Goal: Task Accomplishment & Management: Complete application form

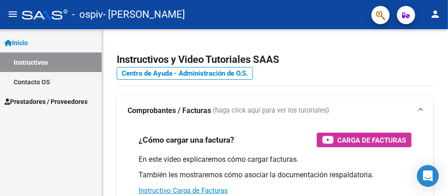
click at [47, 104] on span "Prestadores / Proveedores" at bounding box center [46, 102] width 83 height 10
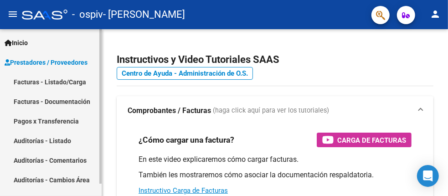
click at [51, 85] on link "Facturas - Listado/Carga" at bounding box center [51, 82] width 102 height 20
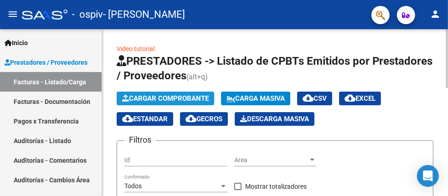
click at [172, 93] on button "Cargar Comprobante" at bounding box center [165, 99] width 97 height 14
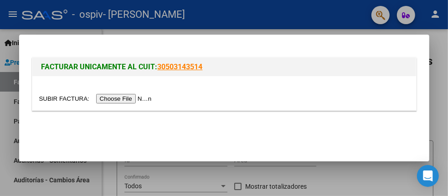
click at [112, 99] on input "file" at bounding box center [96, 99] width 115 height 10
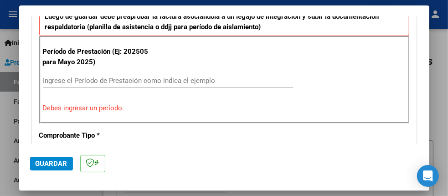
scroll to position [273, 0]
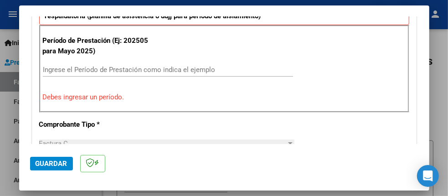
click at [119, 66] on input "Ingrese el Período de Prestación como indica el ejemplo" at bounding box center [168, 70] width 250 height 8
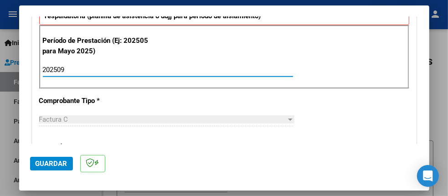
type input "202509"
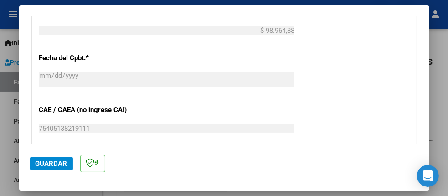
scroll to position [592, 0]
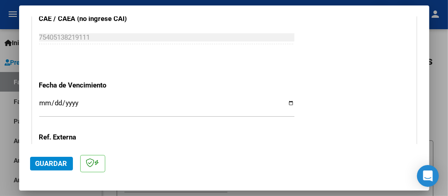
click at [286, 100] on input "Ingresar la fecha" at bounding box center [166, 106] width 255 height 15
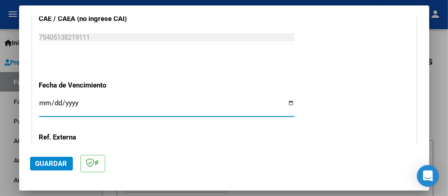
type input "2025-10-11"
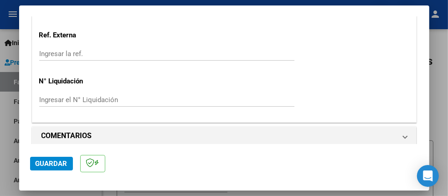
scroll to position [698, 0]
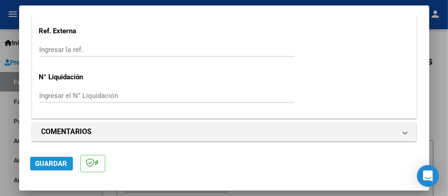
click at [53, 165] on span "Guardar" at bounding box center [52, 163] width 32 height 8
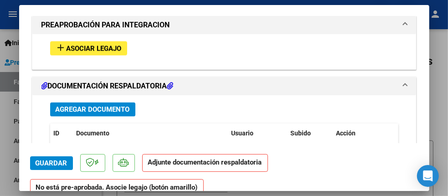
scroll to position [774, 0]
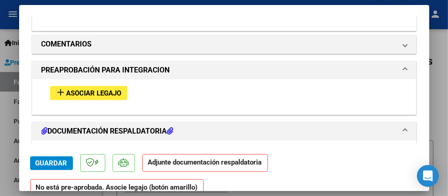
click at [101, 92] on span "Asociar Legajo" at bounding box center [94, 93] width 55 height 8
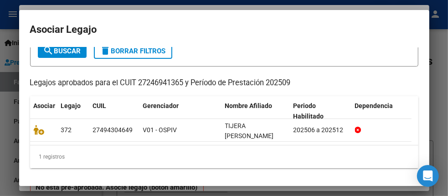
scroll to position [62, 0]
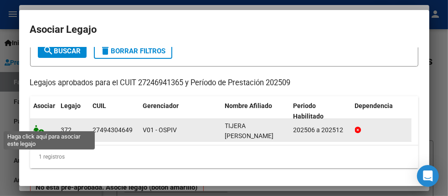
click at [41, 125] on icon at bounding box center [39, 130] width 11 height 10
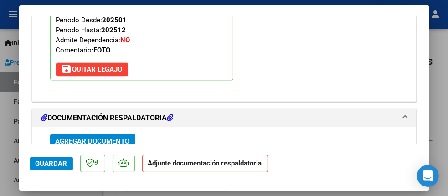
scroll to position [980, 0]
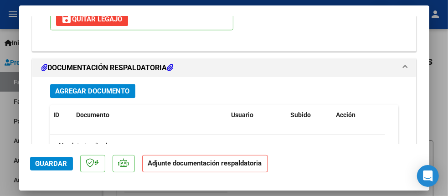
click at [108, 87] on span "Agregar Documento" at bounding box center [93, 91] width 74 height 8
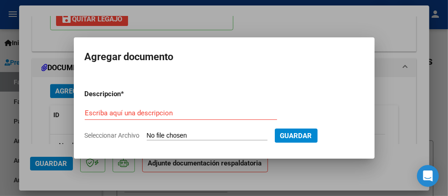
click at [174, 137] on input "Seleccionar Archivo" at bounding box center [207, 136] width 121 height 9
type input "C:\fakepath\Asist Fono Sept Tijera C.pdf"
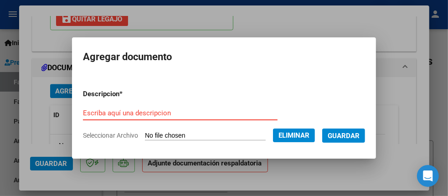
click at [149, 109] on input "Escriba aquí una descripcion" at bounding box center [180, 113] width 195 height 8
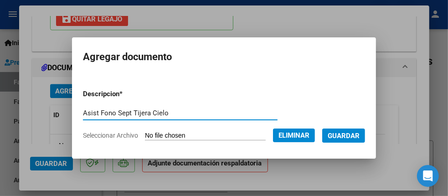
type input "Asist Fono Sept Tijera Cielo"
click at [359, 134] on span "Guardar" at bounding box center [344, 136] width 32 height 8
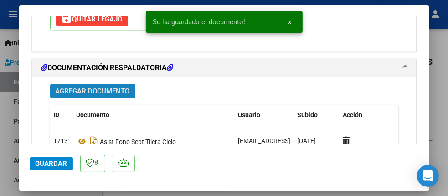
click at [107, 87] on span "Agregar Documento" at bounding box center [93, 91] width 74 height 8
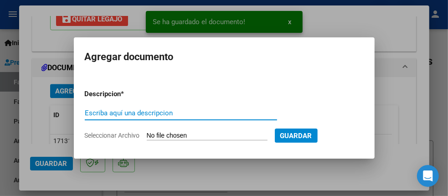
click at [163, 135] on input "Seleccionar Archivo" at bounding box center [207, 136] width 121 height 9
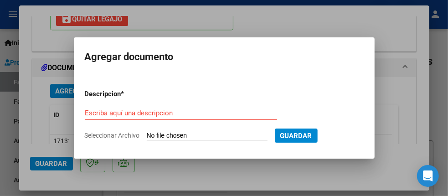
type input "C:\fakepath\AUTO TIJERA MORENO CIELO FONOAUDIOLOGIA.pdf"
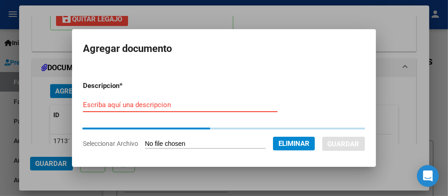
click at [168, 105] on input "Escriba aquí una descripcion" at bounding box center [180, 105] width 195 height 8
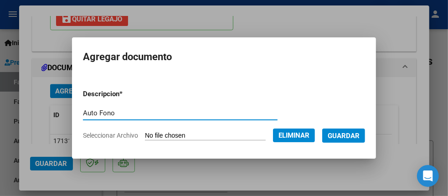
type input "Auto Fono"
click at [358, 137] on span "Guardar" at bounding box center [344, 136] width 32 height 8
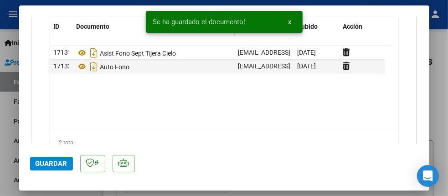
scroll to position [1071, 0]
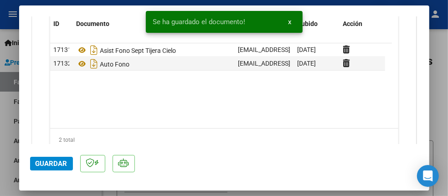
click at [56, 164] on span "Guardar" at bounding box center [52, 163] width 32 height 8
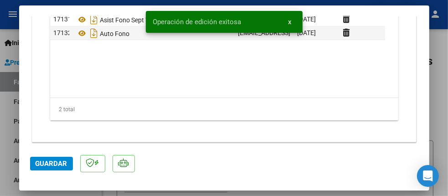
click at [442, 93] on div at bounding box center [224, 98] width 448 height 196
type input "$ 0,00"
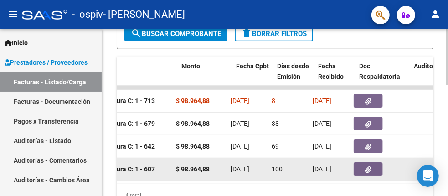
scroll to position [0, 354]
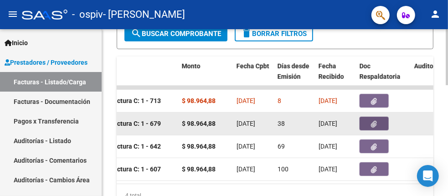
click at [373, 124] on icon "button" at bounding box center [374, 124] width 6 height 7
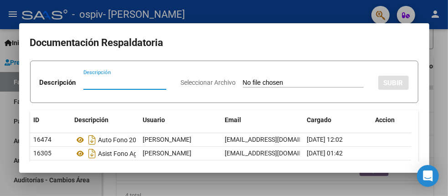
click at [243, 87] on input "Seleccionar Archivo" at bounding box center [303, 83] width 121 height 9
type input "C:\fakepath\AUTO TIJERA MORENO CIELO FONOAUDIOLOGIA.pdf"
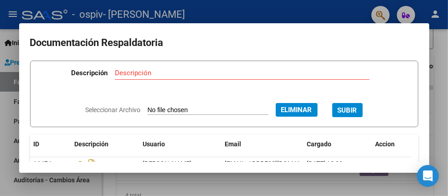
click at [354, 109] on span "SUBIR" at bounding box center [348, 110] width 20 height 8
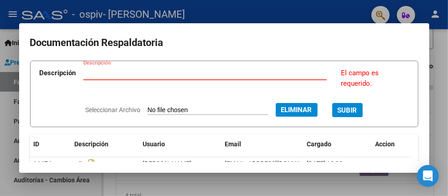
click at [160, 74] on input "Descripción" at bounding box center [204, 73] width 243 height 8
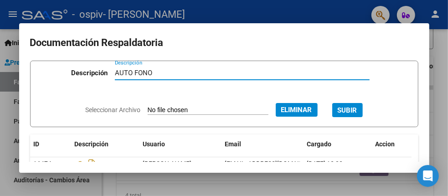
type input "AUTO FONO"
click at [363, 110] on button "SUBIR" at bounding box center [347, 110] width 31 height 14
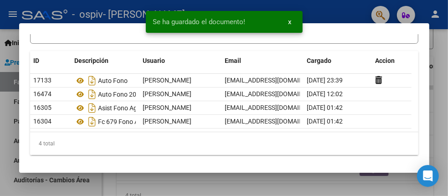
scroll to position [89, 0]
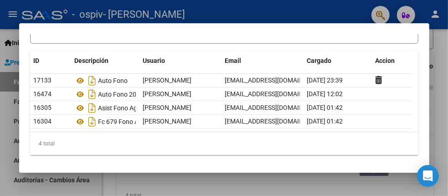
click at [444, 57] on div at bounding box center [224, 98] width 448 height 196
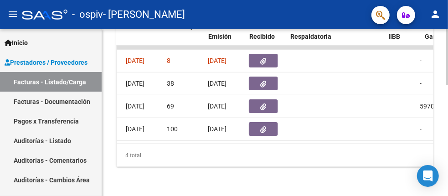
scroll to position [0, 408]
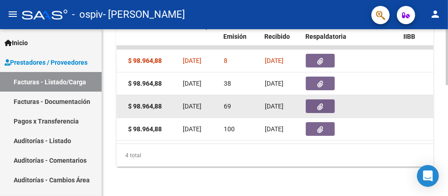
click at [315, 104] on button "button" at bounding box center [320, 106] width 29 height 14
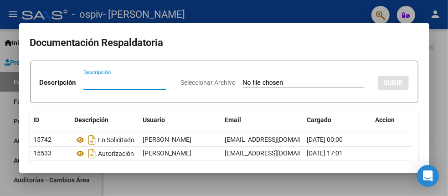
scroll to position [76, 0]
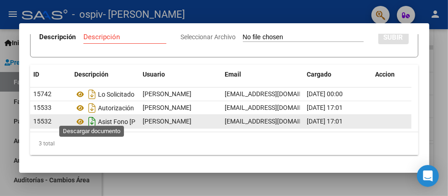
click at [90, 115] on icon "Descargar documento" at bounding box center [93, 121] width 12 height 15
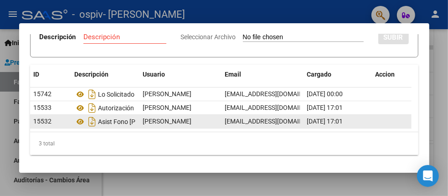
scroll to position [0, 0]
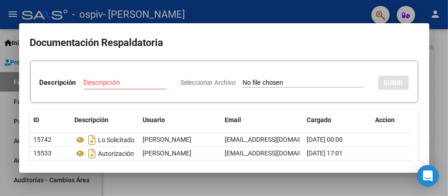
click at [441, 72] on div at bounding box center [224, 98] width 448 height 196
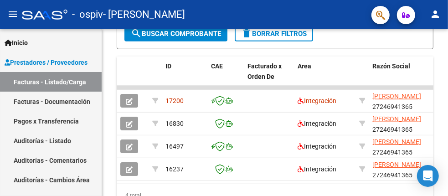
click at [437, 15] on mat-icon "person" at bounding box center [435, 14] width 11 height 11
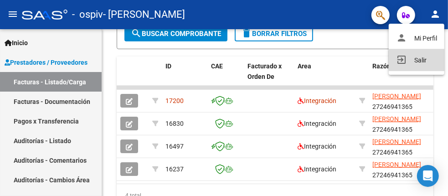
click at [423, 60] on button "exit_to_app Salir" at bounding box center [417, 60] width 56 height 22
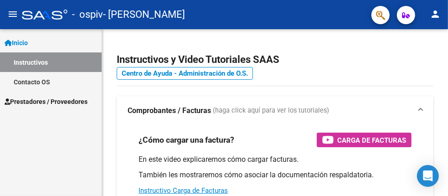
click at [54, 100] on span "Prestadores / Proveedores" at bounding box center [46, 102] width 83 height 10
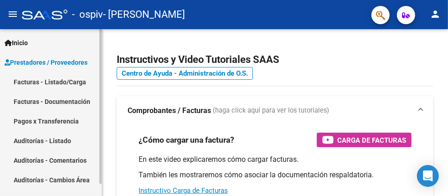
click at [51, 77] on link "Facturas - Listado/Carga" at bounding box center [51, 82] width 102 height 20
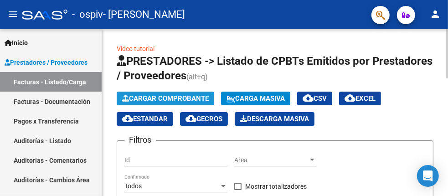
click at [163, 98] on span "Cargar Comprobante" at bounding box center [165, 98] width 87 height 8
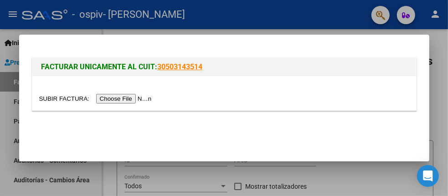
click at [112, 99] on input "file" at bounding box center [96, 99] width 115 height 10
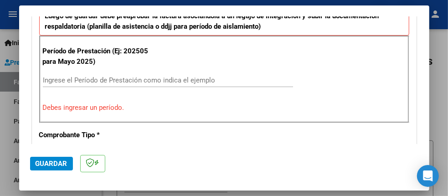
scroll to position [273, 0]
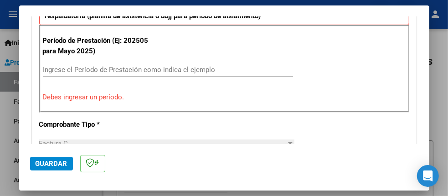
click at [145, 66] on input "Ingrese el Período de Prestación como indica el ejemplo" at bounding box center [168, 70] width 250 height 8
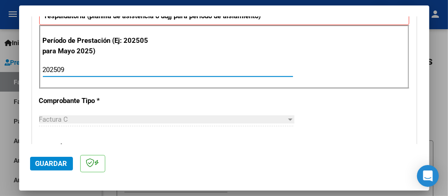
type input "202509"
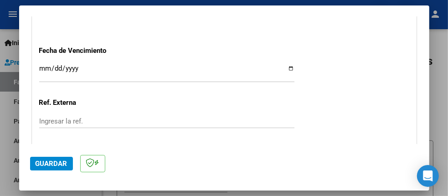
scroll to position [638, 0]
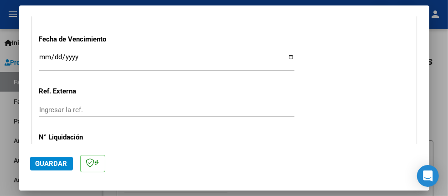
click at [287, 54] on input "Ingresar la fecha" at bounding box center [166, 60] width 255 height 15
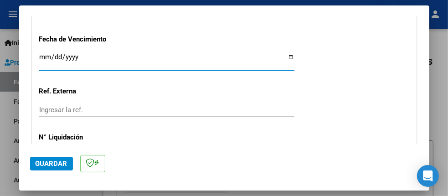
type input "[DATE]"
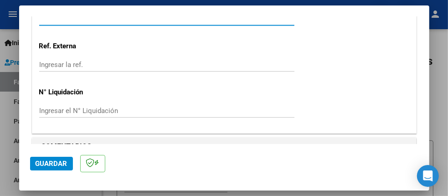
scroll to position [698, 0]
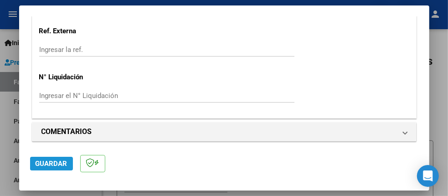
click at [49, 169] on button "Guardar" at bounding box center [51, 164] width 43 height 14
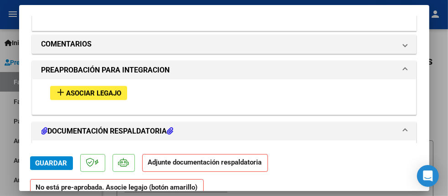
scroll to position [819, 0]
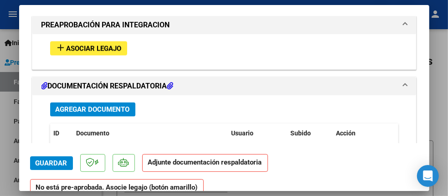
click at [102, 44] on span "Asociar Legajo" at bounding box center [94, 48] width 55 height 8
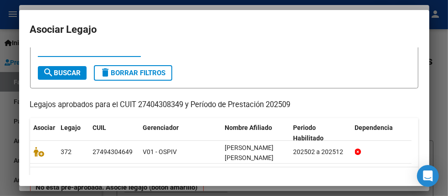
scroll to position [45, 0]
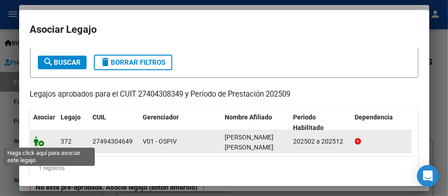
click at [36, 142] on icon at bounding box center [39, 141] width 11 height 10
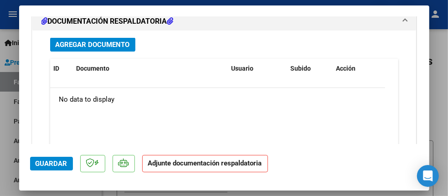
scroll to position [1011, 0]
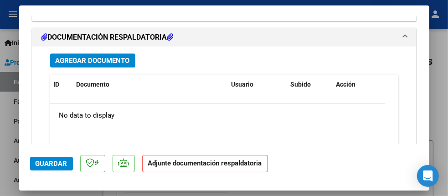
click at [127, 60] on button "Agregar Documento" at bounding box center [92, 60] width 85 height 14
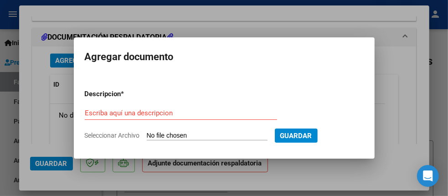
click at [201, 138] on input "Seleccionar Archivo" at bounding box center [207, 136] width 121 height 9
type input "C:\fakepath\Auto Psico 2025 Tijera C.pdf"
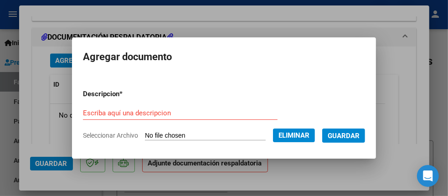
click at [159, 110] on input "Escriba aquí una descripcion" at bounding box center [180, 113] width 195 height 8
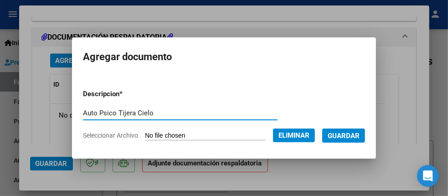
type input "Auto Psico Tijera Cielo"
click at [351, 138] on span "Guardar" at bounding box center [344, 136] width 32 height 8
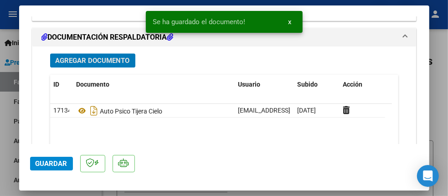
click at [82, 60] on button "Agregar Documento" at bounding box center [92, 60] width 85 height 14
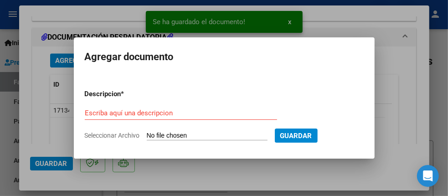
click at [172, 138] on input "Seleccionar Archivo" at bounding box center [207, 136] width 121 height 9
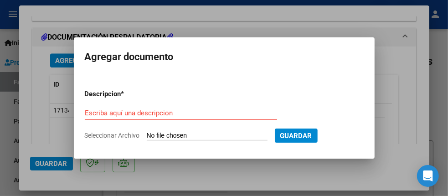
type input "C:\fakepath\Asist Psico Sept Tijera C.pdf"
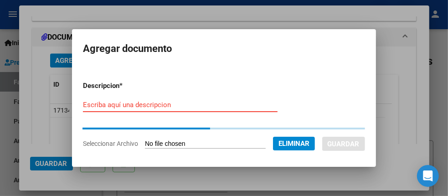
click at [145, 106] on input "Escriba aquí una descripcion" at bounding box center [180, 105] width 195 height 8
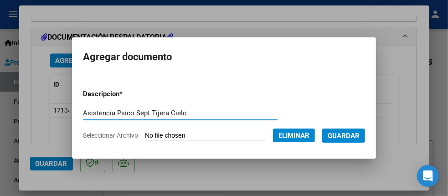
click at [156, 115] on input "Asistencia Psico Sept Tijera Cielo" at bounding box center [180, 113] width 195 height 8
type input "Asistencia Psico Sept Tijera, Cielo"
click at [354, 135] on span "Guardar" at bounding box center [344, 136] width 32 height 8
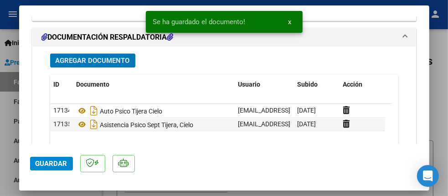
scroll to position [1102, 0]
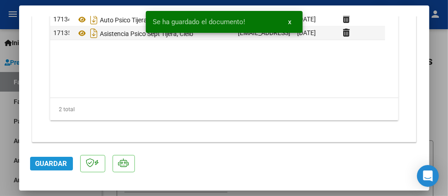
click at [58, 162] on span "Guardar" at bounding box center [52, 163] width 32 height 8
click at [442, 85] on div at bounding box center [224, 98] width 448 height 196
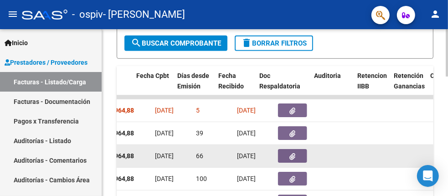
scroll to position [0, 454]
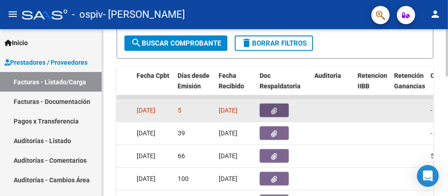
click at [274, 113] on button "button" at bounding box center [274, 110] width 29 height 14
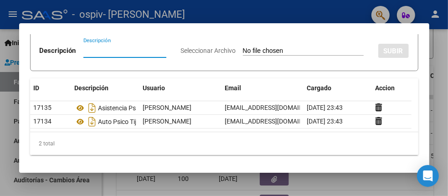
scroll to position [0, 0]
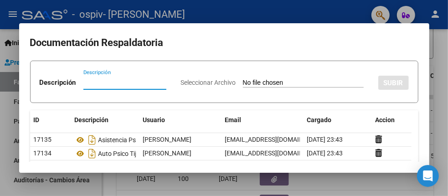
click at [445, 56] on div at bounding box center [224, 98] width 448 height 196
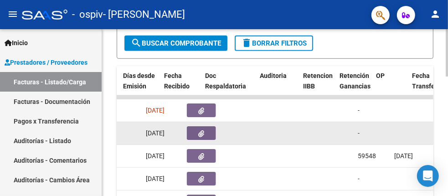
scroll to position [0, 509]
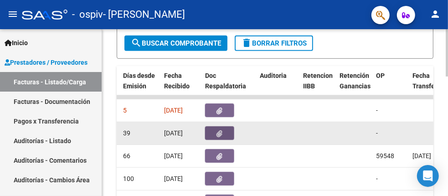
click at [223, 133] on button "button" at bounding box center [219, 133] width 29 height 14
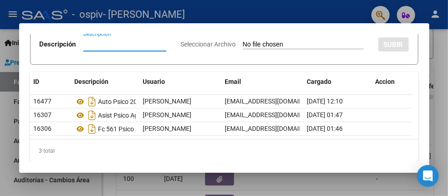
scroll to position [0, 0]
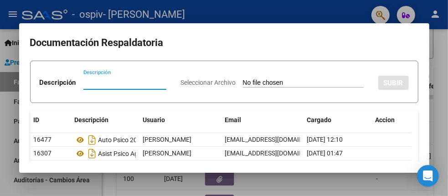
click at [243, 87] on input "Seleccionar Archivo" at bounding box center [303, 83] width 121 height 9
type input "C:\fakepath\Auto Psico 2025 Tijera C.pdf"
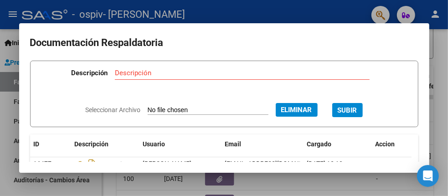
click at [167, 71] on input "Descripción" at bounding box center [242, 73] width 255 height 8
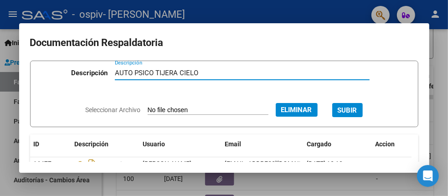
type input "AUTO PSICO TIJERA CIELO"
click at [357, 110] on span "SUBIR" at bounding box center [348, 110] width 20 height 8
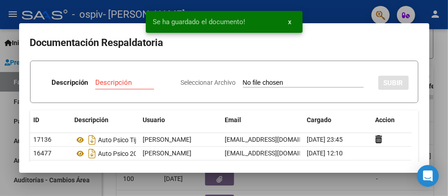
click at [446, 89] on div at bounding box center [224, 98] width 448 height 196
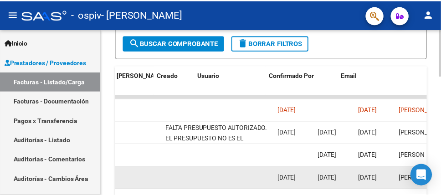
scroll to position [0, 1603]
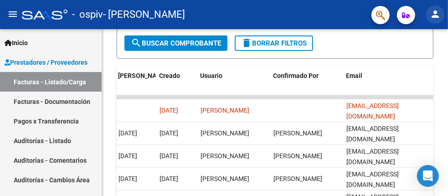
click at [438, 16] on mat-icon "person" at bounding box center [435, 14] width 11 height 11
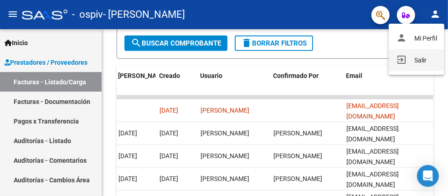
click at [424, 58] on button "exit_to_app Salir" at bounding box center [417, 60] width 56 height 22
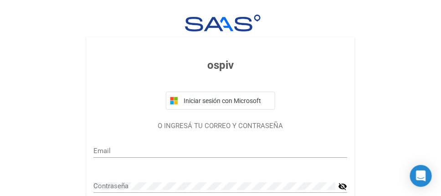
type input "[EMAIL_ADDRESS][DOMAIN_NAME]"
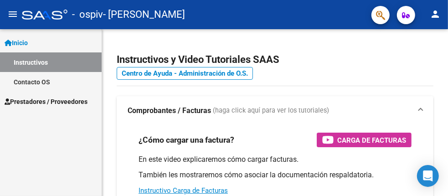
click at [55, 99] on span "Prestadores / Proveedores" at bounding box center [46, 102] width 83 height 10
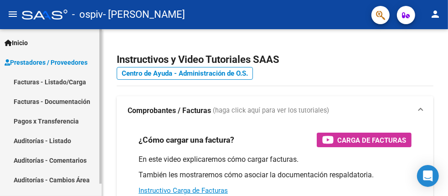
click at [50, 79] on link "Facturas - Listado/Carga" at bounding box center [51, 82] width 102 height 20
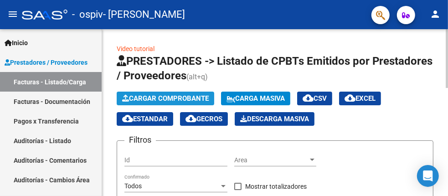
click at [162, 97] on span "Cargar Comprobante" at bounding box center [165, 98] width 87 height 8
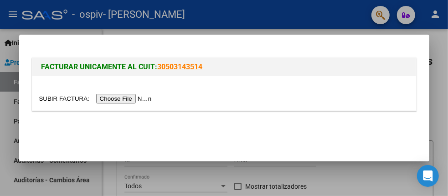
click at [129, 100] on input "file" at bounding box center [96, 99] width 115 height 10
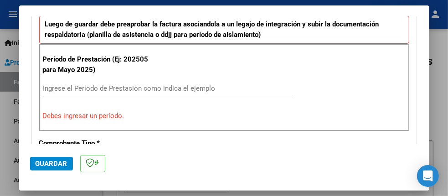
scroll to position [273, 0]
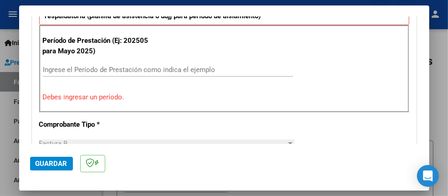
click at [126, 66] on input "Ingrese el Período de Prestación como indica el ejemplo" at bounding box center [168, 70] width 250 height 8
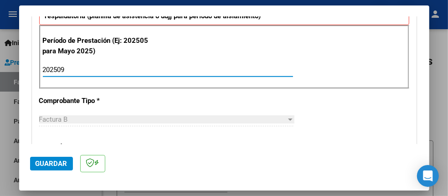
type input "202509"
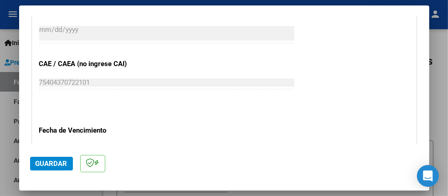
scroll to position [592, 0]
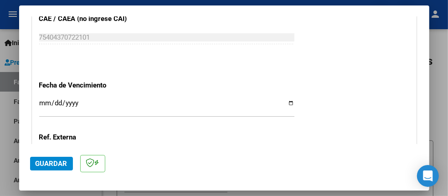
click at [286, 101] on input "Ingresar la fecha" at bounding box center [166, 106] width 255 height 15
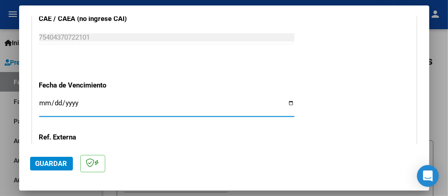
type input "2025-10-12"
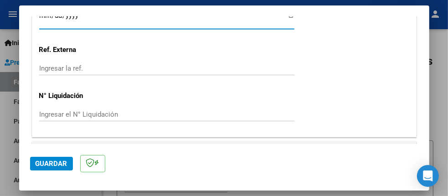
scroll to position [698, 0]
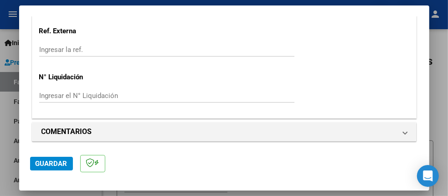
click at [44, 162] on span "Guardar" at bounding box center [52, 163] width 32 height 8
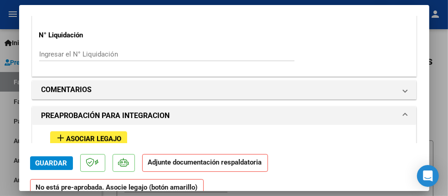
scroll to position [774, 0]
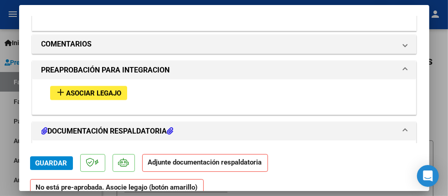
click at [58, 89] on mat-icon "add" at bounding box center [61, 92] width 11 height 11
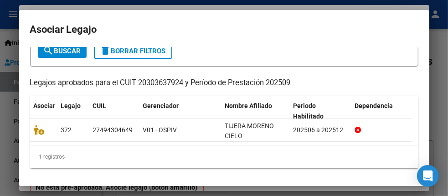
scroll to position [62, 0]
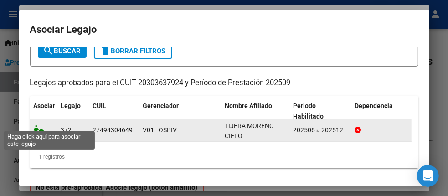
click at [39, 125] on icon at bounding box center [39, 130] width 11 height 10
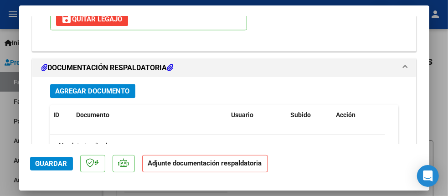
scroll to position [1026, 0]
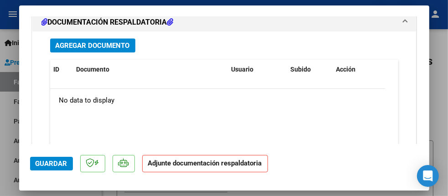
click at [110, 43] on span "Agregar Documento" at bounding box center [93, 45] width 74 height 8
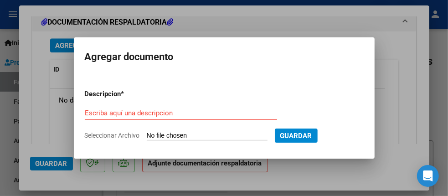
click at [170, 133] on input "Seleccionar Archivo" at bounding box center [207, 136] width 121 height 9
type input "C:\fakepath\Asist Psicope Sept Tijera C.pdf"
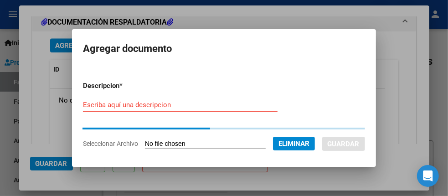
click at [153, 106] on input "Escriba aquí una descripcion" at bounding box center [180, 105] width 195 height 8
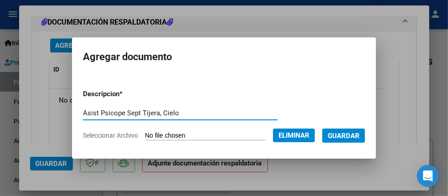
type input "Asist Psicope Sept Tijera, Cielo"
click at [359, 134] on span "Guardar" at bounding box center [344, 136] width 32 height 8
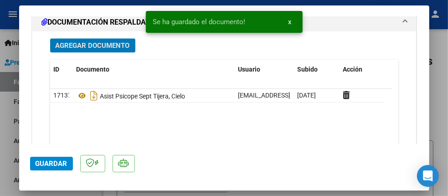
click at [113, 43] on span "Agregar Documento" at bounding box center [93, 45] width 74 height 8
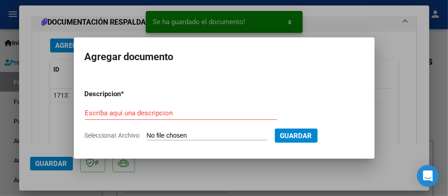
click at [182, 138] on input "Seleccionar Archivo" at bounding box center [207, 136] width 121 height 9
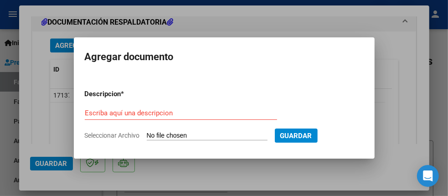
type input "C:\fakepath\AUTO TIJERA PORENO CIELO PSICOPE.pdf"
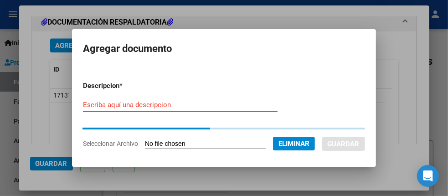
click at [141, 104] on input "Escriba aquí una descripcion" at bounding box center [180, 105] width 195 height 8
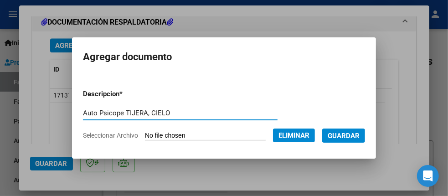
type input "Auto Psicope TIJERA, CIELO"
click at [308, 135] on span "Eliminar" at bounding box center [293, 135] width 31 height 8
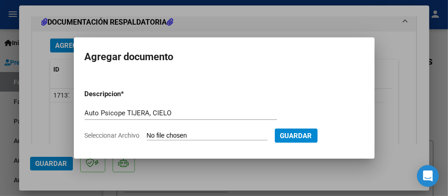
click at [193, 137] on input "Seleccionar Archivo" at bounding box center [207, 136] width 121 height 9
type input "C:\fakepath\AUTO TIJERA MORENO CIELO PSICOPE.pdf"
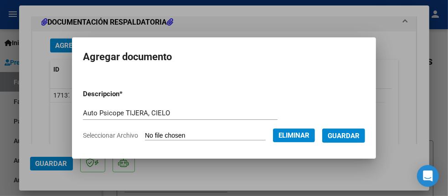
click at [359, 135] on span "Guardar" at bounding box center [344, 136] width 32 height 8
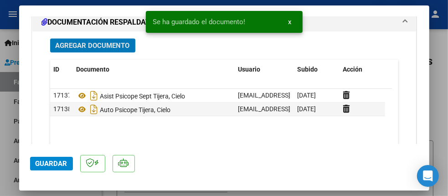
click at [55, 164] on span "Guardar" at bounding box center [52, 163] width 32 height 8
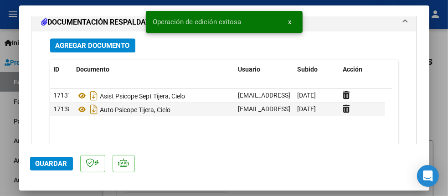
click at [440, 72] on div at bounding box center [224, 98] width 448 height 196
type input "$ 0,00"
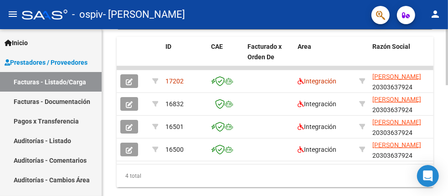
scroll to position [289, 0]
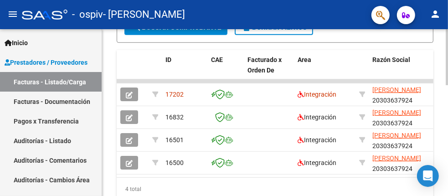
click at [440, 150] on div at bounding box center [446, 156] width 2 height 56
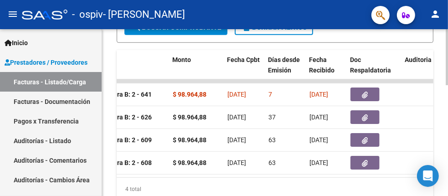
scroll to position [0, 377]
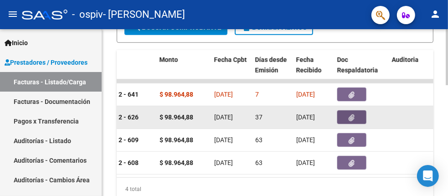
click at [350, 118] on icon "button" at bounding box center [352, 117] width 6 height 7
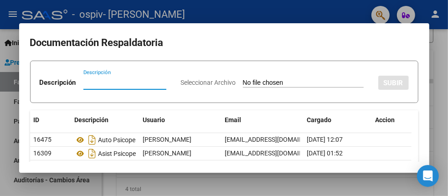
click at [243, 87] on input "Seleccionar Archivo" at bounding box center [303, 83] width 121 height 9
type input "C:\fakepath\AUTO TIJERA MORENO CIELO PSICOPE.pdf"
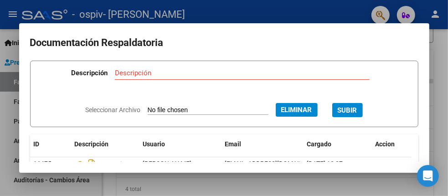
click at [152, 72] on input "Descripción" at bounding box center [242, 73] width 255 height 8
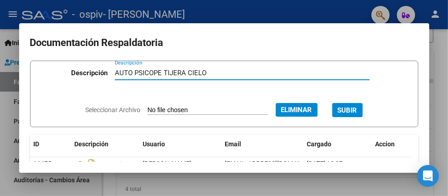
type input "AUTO PSICOPE TIJERA CIELO"
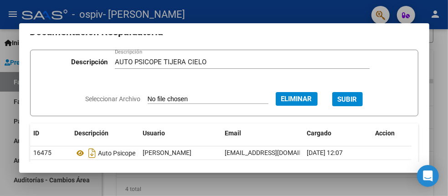
scroll to position [0, 0]
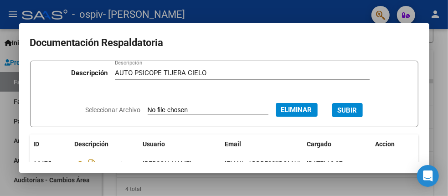
click at [354, 114] on button "SUBIR" at bounding box center [347, 110] width 31 height 14
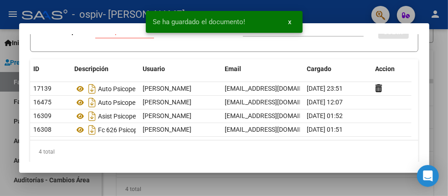
scroll to position [89, 0]
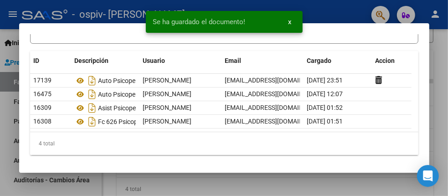
click at [440, 56] on div at bounding box center [224, 98] width 448 height 196
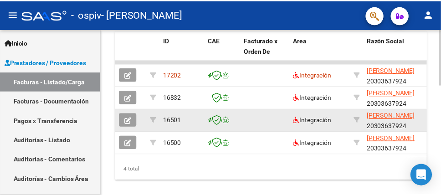
scroll to position [328, 0]
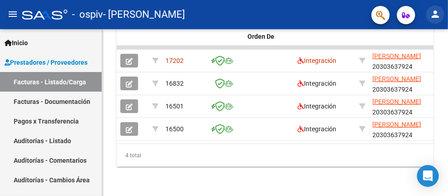
click at [436, 16] on mat-icon "person" at bounding box center [435, 14] width 11 height 11
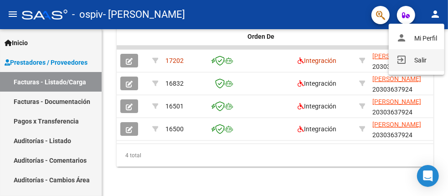
click at [431, 63] on button "exit_to_app Salir" at bounding box center [417, 60] width 56 height 22
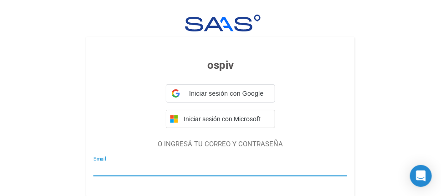
type input "maurisava@hotmail.com"
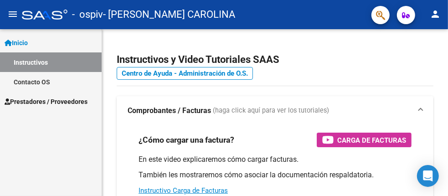
click at [72, 100] on span "Prestadores / Proveedores" at bounding box center [46, 102] width 83 height 10
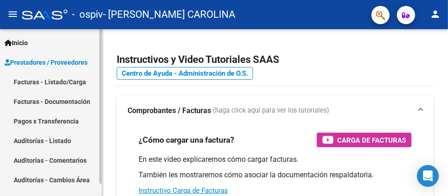
click at [66, 83] on link "Facturas - Listado/Carga" at bounding box center [51, 82] width 102 height 20
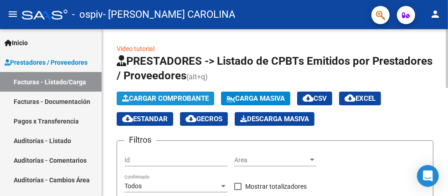
click at [162, 95] on span "Cargar Comprobante" at bounding box center [165, 98] width 87 height 8
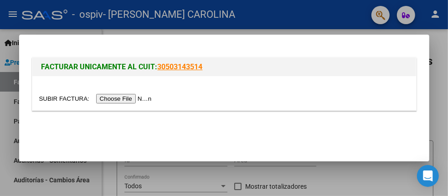
click at [126, 97] on input "file" at bounding box center [96, 99] width 115 height 10
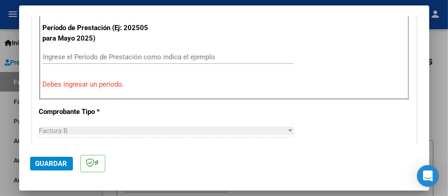
scroll to position [318, 0]
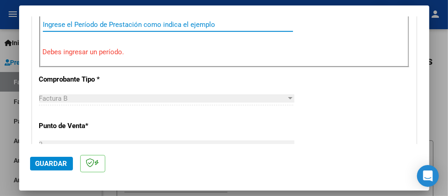
click at [105, 21] on input "Ingrese el Período de Prestación como indica el ejemplo" at bounding box center [168, 24] width 250 height 8
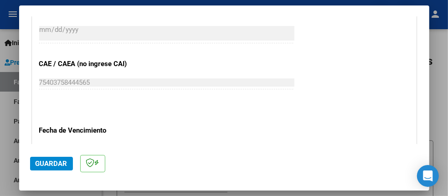
scroll to position [638, 0]
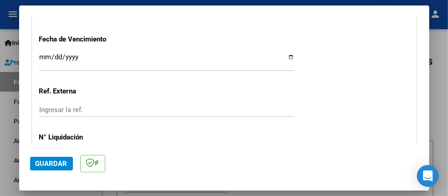
type input "202509"
click at [285, 56] on input "Ingresar la fecha" at bounding box center [166, 60] width 255 height 15
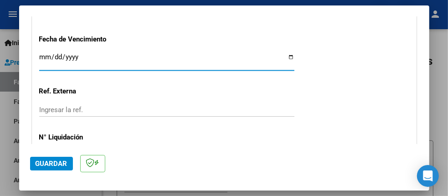
type input "2025-10-11"
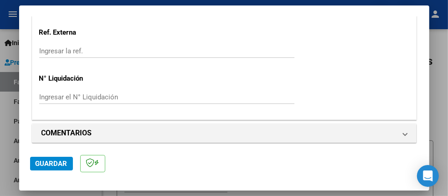
scroll to position [698, 0]
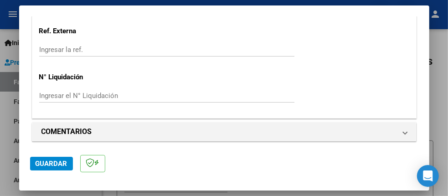
click at [57, 162] on span "Guardar" at bounding box center [52, 163] width 32 height 8
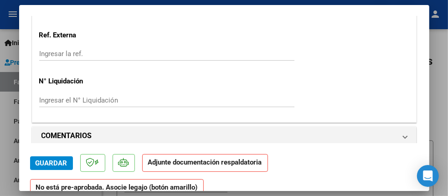
scroll to position [819, 0]
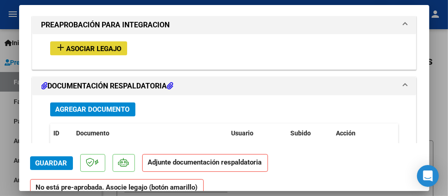
click at [83, 48] on button "add Asociar Legajo" at bounding box center [88, 48] width 77 height 14
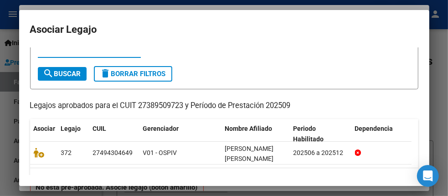
scroll to position [62, 0]
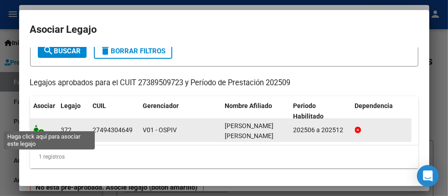
click at [41, 126] on icon at bounding box center [39, 130] width 11 height 10
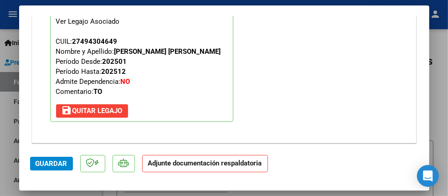
scroll to position [934, 0]
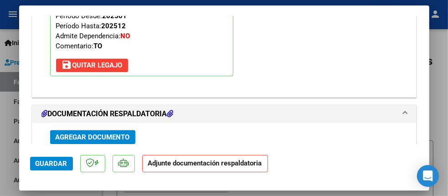
click at [103, 133] on span "Agregar Documento" at bounding box center [93, 137] width 74 height 8
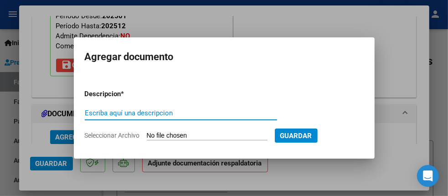
click at [128, 114] on input "Escriba aquí una descripcion" at bounding box center [181, 113] width 192 height 8
click at [190, 138] on input "Seleccionar Archivo" at bounding box center [207, 136] width 121 height 9
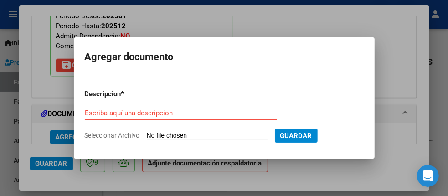
type input "C:\fakepath\Asist TO Sept Tijera C.pdf"
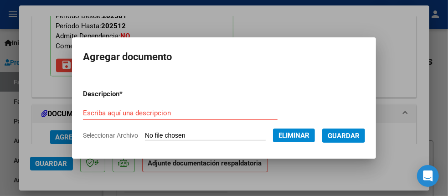
click at [179, 108] on div "Escriba aquí una descripcion" at bounding box center [180, 113] width 195 height 14
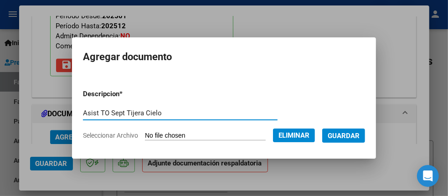
click at [132, 113] on input "Asist TO Sept Tijera Cielo" at bounding box center [180, 113] width 195 height 8
type input "Asist TO Sept Tijera, Cielo"
click at [358, 137] on span "Guardar" at bounding box center [344, 136] width 32 height 8
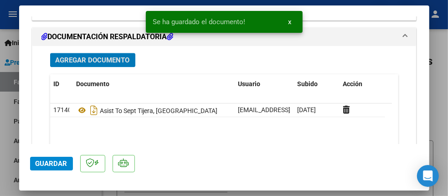
scroll to position [1026, 0]
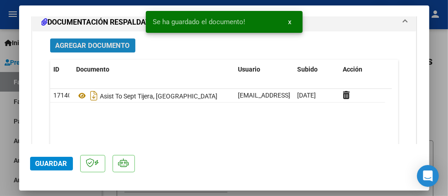
click at [114, 41] on span "Agregar Documento" at bounding box center [93, 45] width 74 height 8
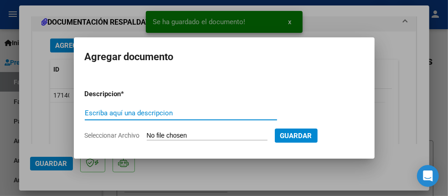
click at [193, 136] on input "Seleccionar Archivo" at bounding box center [207, 136] width 121 height 9
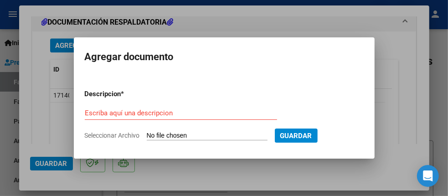
type input "C:\fakepath\AUTO TIJERA MORENO CIELO TO.pdf"
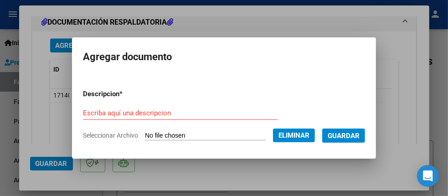
click at [132, 115] on input "Escriba aquí una descripcion" at bounding box center [180, 113] width 195 height 8
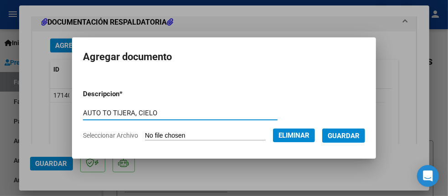
type input "AUTO TO TIJERA, CIELO"
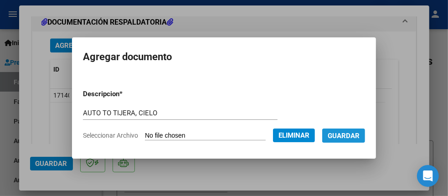
click at [359, 135] on span "Guardar" at bounding box center [344, 136] width 32 height 8
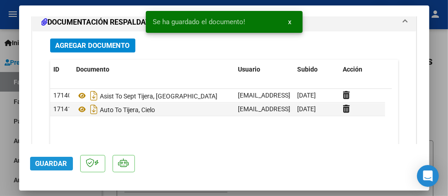
click at [54, 162] on span "Guardar" at bounding box center [52, 163] width 32 height 8
click at [441, 70] on div at bounding box center [224, 98] width 448 height 196
type input "$ 0,00"
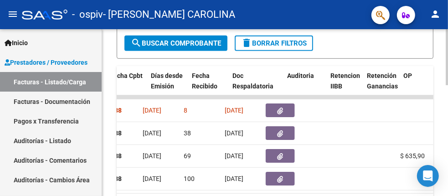
scroll to position [0, 481]
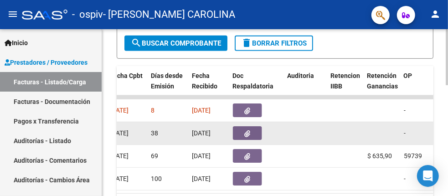
click at [242, 133] on button "button" at bounding box center [247, 133] width 29 height 14
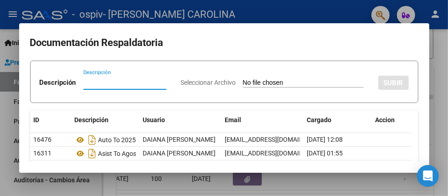
click at [243, 87] on input "Seleccionar Archivo" at bounding box center [303, 83] width 121 height 9
type input "C:\fakepath\AUTO TIJERA MORENO CIELO TO.pdf"
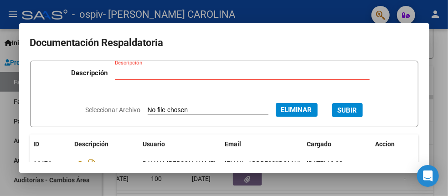
click at [178, 75] on input "Descripción" at bounding box center [242, 73] width 255 height 8
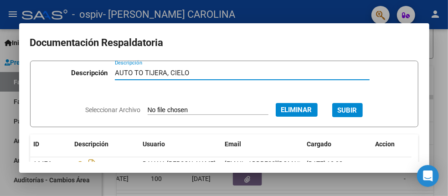
type input "AUTO TO TIJERA, CIELO"
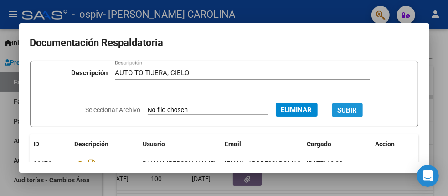
click at [349, 112] on span "SUBIR" at bounding box center [348, 110] width 20 height 8
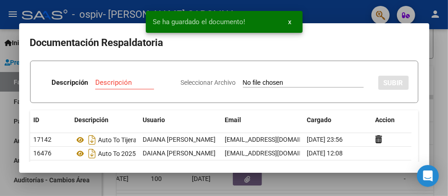
click at [444, 86] on div at bounding box center [224, 98] width 448 height 196
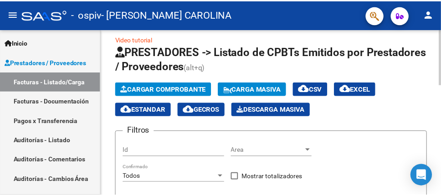
scroll to position [0, 0]
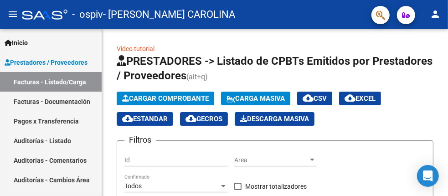
click at [439, 15] on mat-icon "person" at bounding box center [435, 14] width 11 height 11
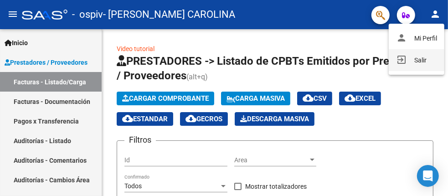
click at [427, 62] on button "exit_to_app Salir" at bounding box center [417, 60] width 56 height 22
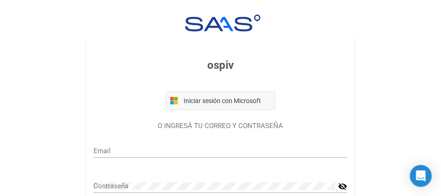
type input "todaianaval@gmail.com"
